Goal: Obtain resource: Download file/media

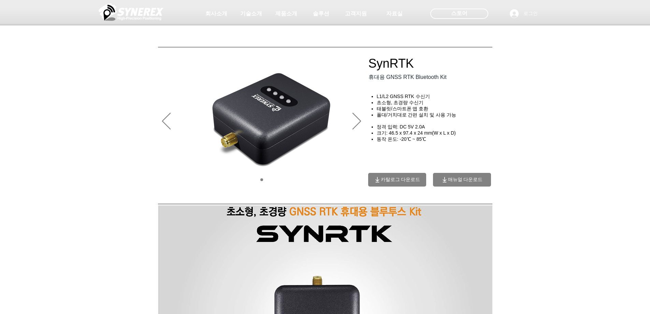
drag, startPoint x: 40, startPoint y: 151, endPoint x: 90, endPoint y: 75, distance: 91.8
click at [40, 149] on div "main content" at bounding box center [325, 150] width 650 height 92
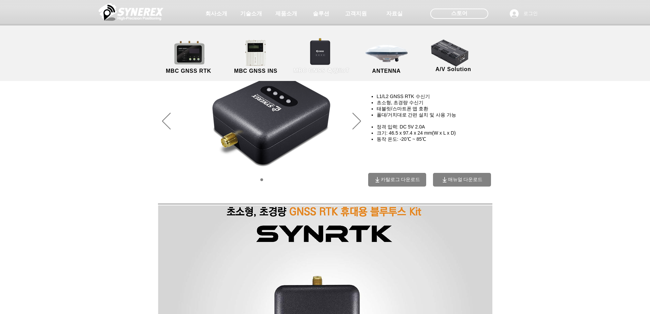
click at [329, 52] on link "MBC GNSS 측량/IoT" at bounding box center [321, 57] width 67 height 36
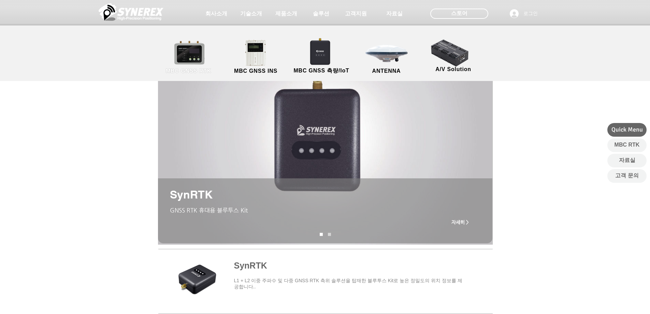
click at [191, 52] on link "MBC GNSS RTK" at bounding box center [188, 57] width 61 height 36
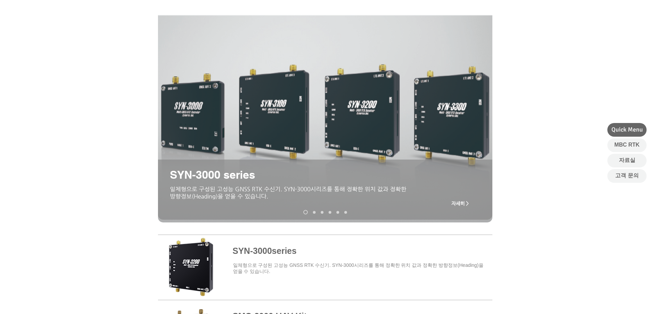
scroll to position [102, 0]
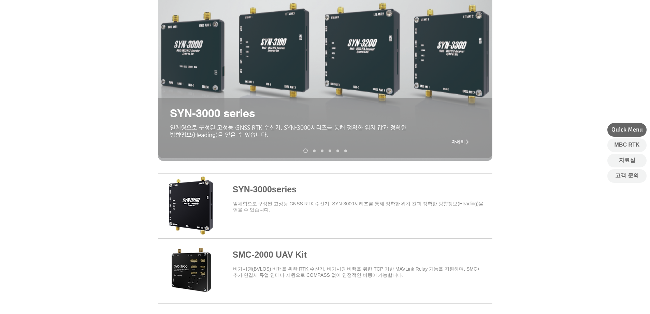
click at [294, 196] on span at bounding box center [325, 204] width 335 height 60
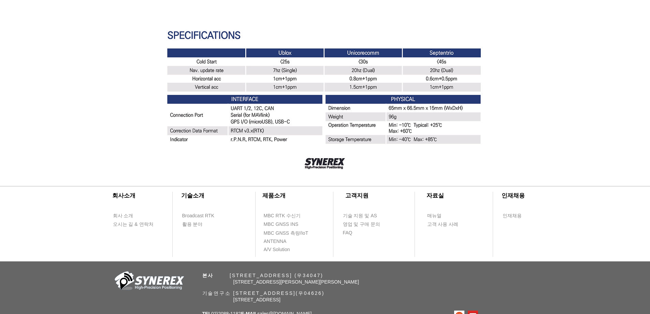
scroll to position [1957, 0]
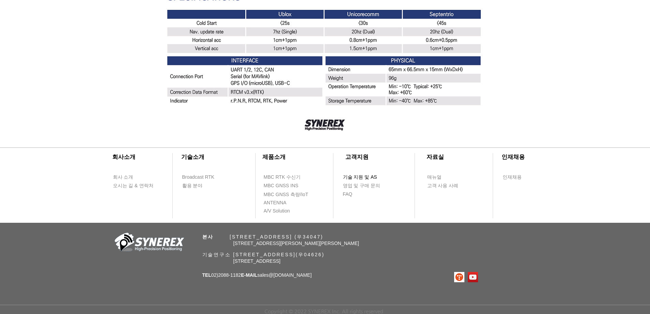
click at [370, 176] on span "기술 지원 및 AS" at bounding box center [360, 177] width 34 height 7
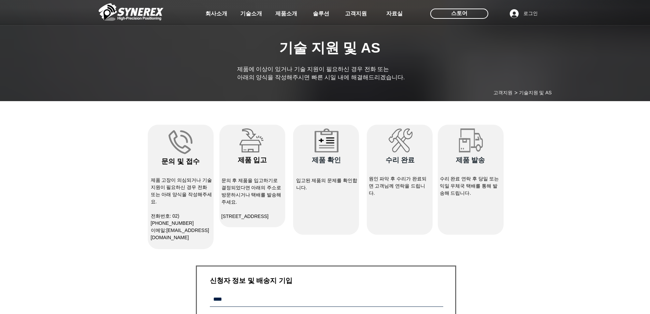
select select "******"
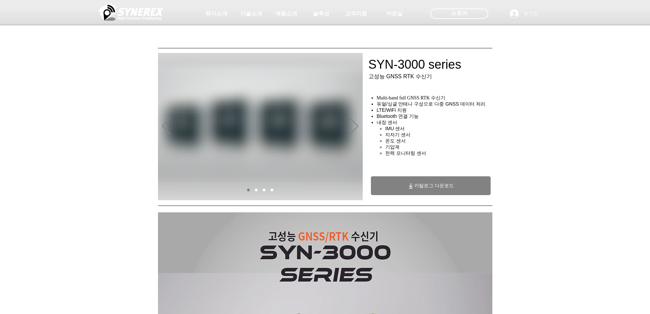
scroll to position [1957, 0]
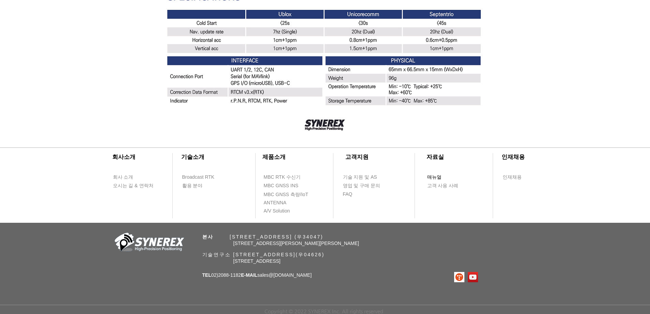
click at [436, 179] on span "매뉴얼" at bounding box center [446, 177] width 39 height 8
click at [435, 177] on span "매뉴얼" at bounding box center [434, 177] width 14 height 7
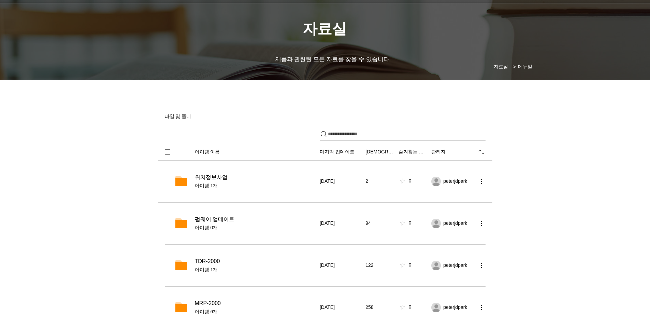
scroll to position [34, 0]
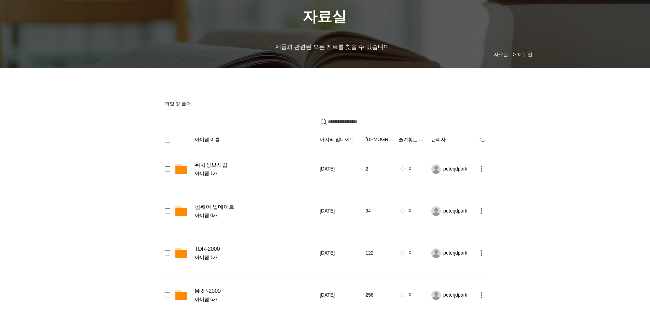
click at [335, 166] on span "[DATE]" at bounding box center [327, 169] width 15 height 7
click at [209, 163] on span "위치정보사업" at bounding box center [211, 164] width 33 height 7
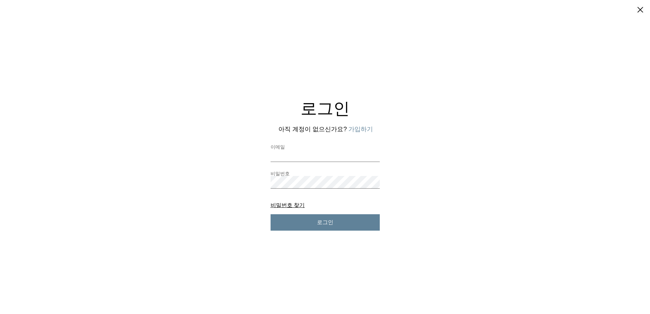
drag, startPoint x: 381, startPoint y: 40, endPoint x: 368, endPoint y: 89, distance: 51.2
drag, startPoint x: 370, startPoint y: 74, endPoint x: 360, endPoint y: 66, distance: 12.7
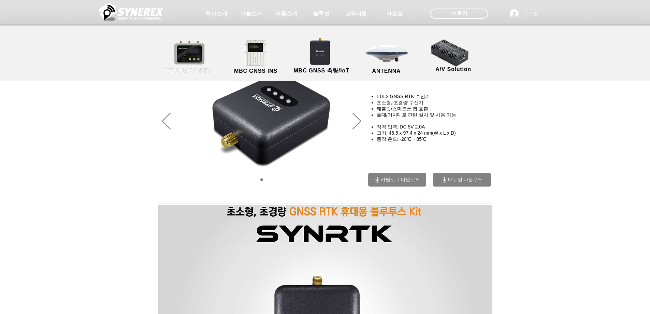
click at [208, 44] on link "MBC GNSS RTK" at bounding box center [188, 57] width 61 height 36
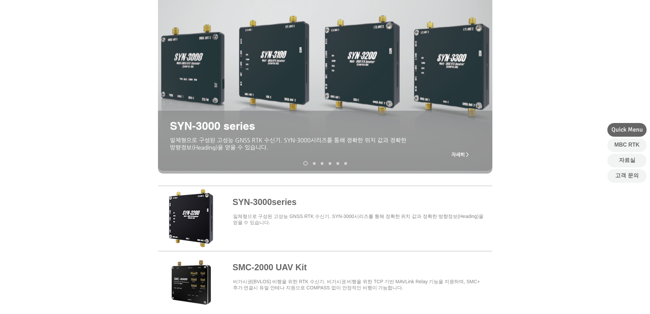
scroll to position [137, 0]
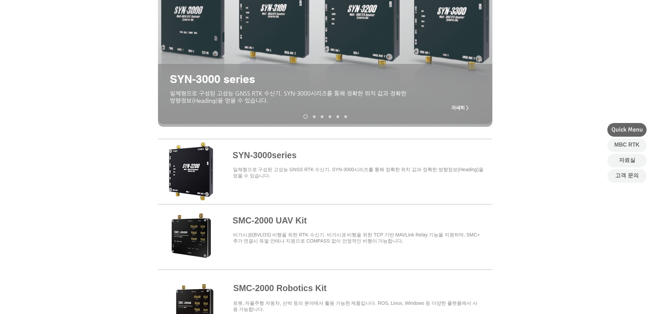
click at [247, 150] on span at bounding box center [325, 170] width 335 height 60
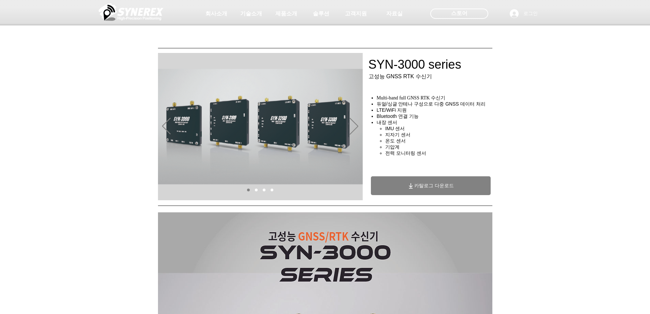
drag, startPoint x: 460, startPoint y: 65, endPoint x: 382, endPoint y: 66, distance: 78.2
click at [383, 67] on div at bounding box center [325, 50] width 650 height 101
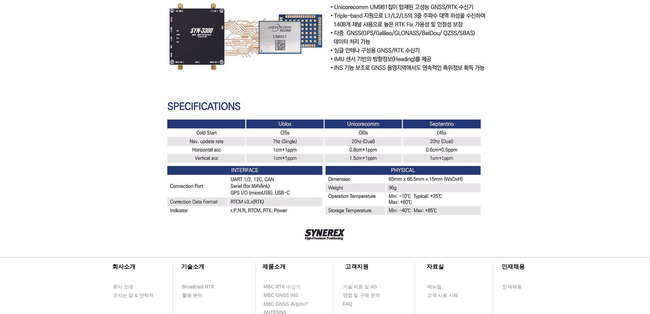
scroll to position [1946, 0]
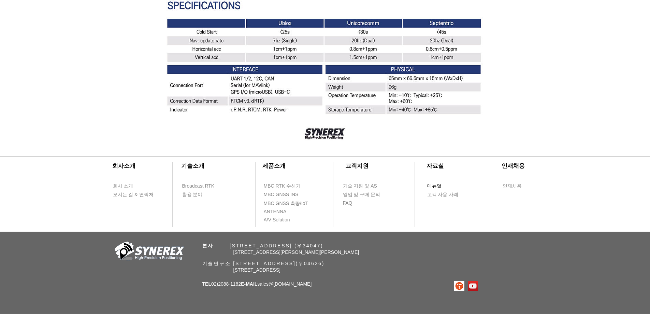
click at [442, 187] on span "매뉴얼" at bounding box center [446, 186] width 39 height 8
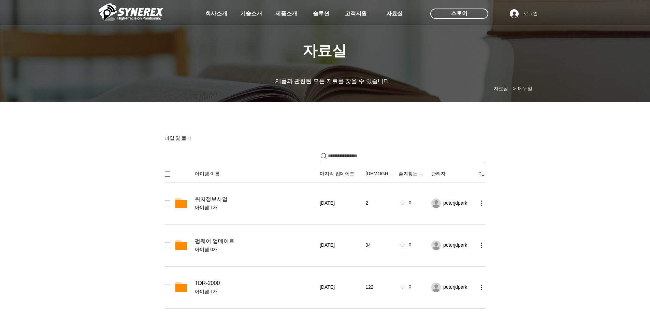
click at [364, 159] on input "파일 공유" at bounding box center [407, 156] width 158 height 12
type input "****"
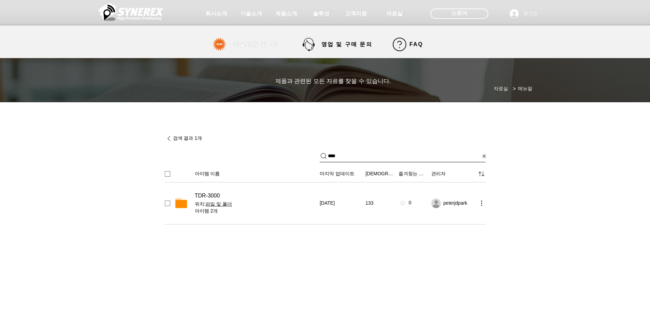
click at [249, 46] on span "기술지원 및 AS" at bounding box center [256, 44] width 45 height 7
select select "******"
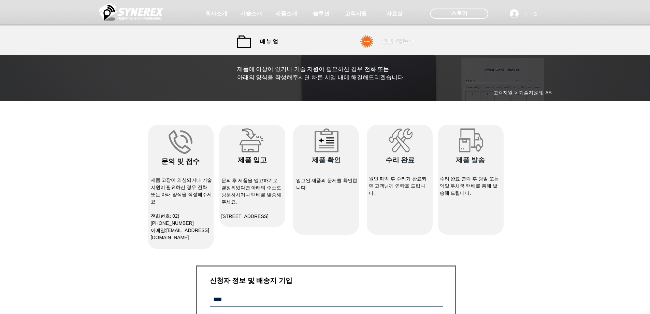
click at [403, 37] on span "영상 매뉴얼" at bounding box center [398, 42] width 51 height 14
click at [402, 44] on span "영상 매뉴얼" at bounding box center [399, 41] width 34 height 7
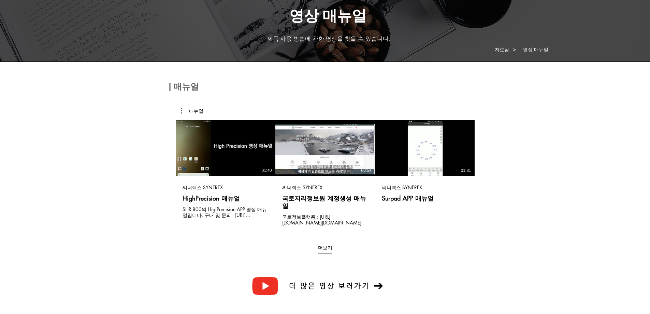
scroll to position [102, 0]
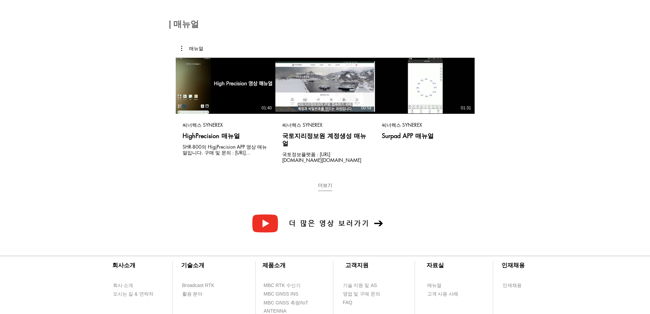
click at [320, 182] on button "더보기" at bounding box center [325, 186] width 14 height 9
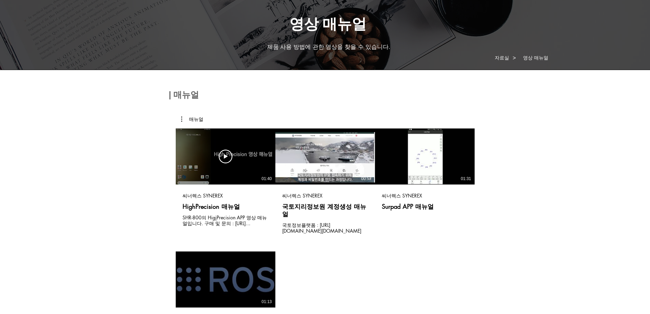
scroll to position [0, 0]
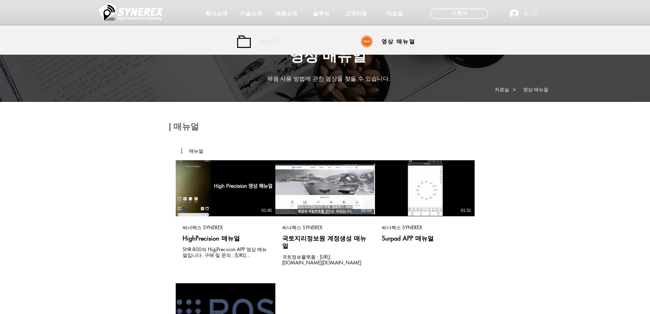
click at [264, 44] on span "매뉴얼" at bounding box center [269, 41] width 19 height 7
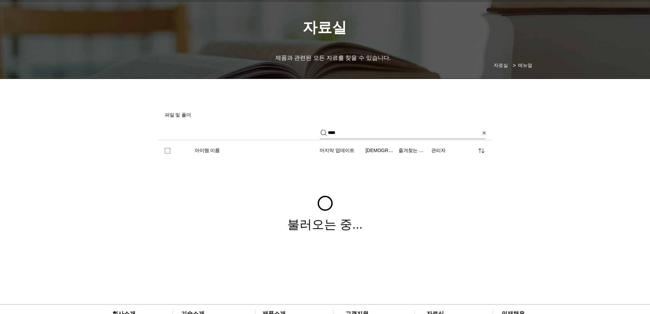
scroll to position [34, 0]
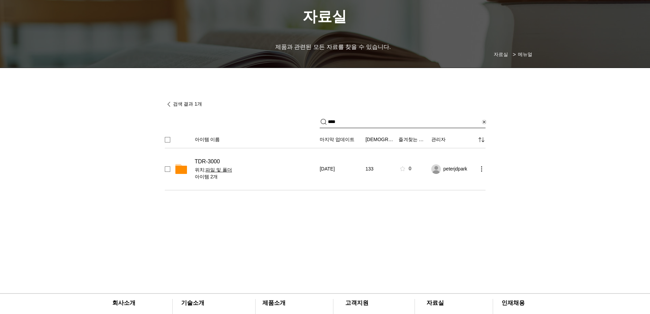
drag, startPoint x: 346, startPoint y: 116, endPoint x: 322, endPoint y: 113, distance: 23.7
click at [323, 116] on div "****" at bounding box center [403, 122] width 166 height 13
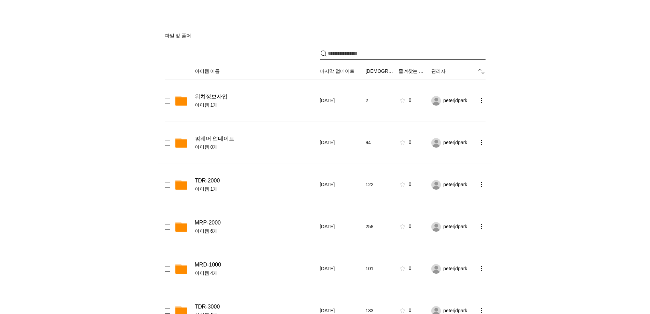
scroll to position [137, 0]
